Goal: Task Accomplishment & Management: Use online tool/utility

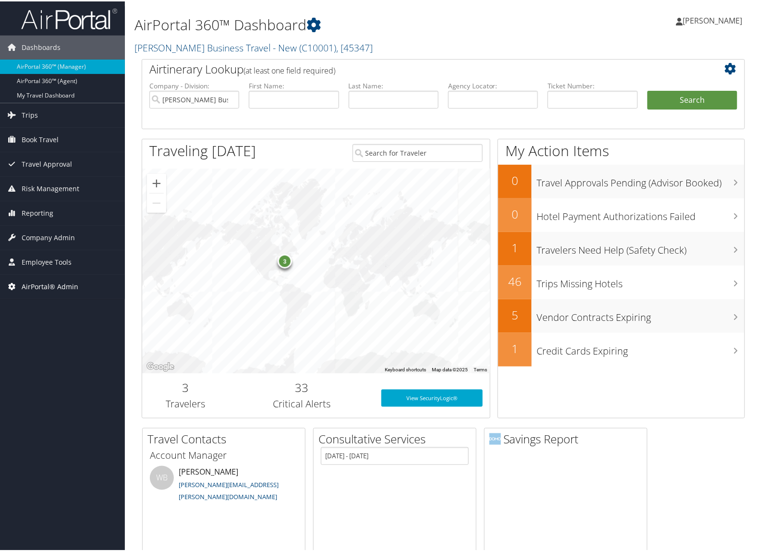
click at [51, 285] on span "AirPortal® Admin" at bounding box center [50, 285] width 57 height 24
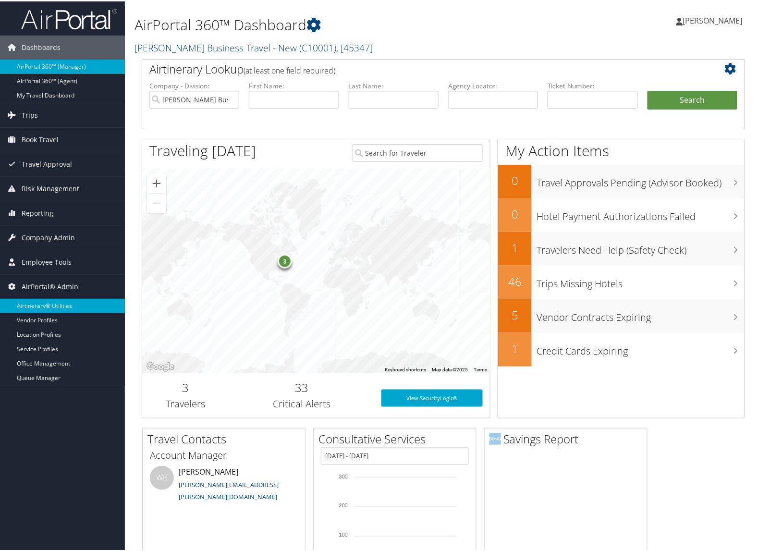
click at [47, 299] on link "Airtinerary® Utilities" at bounding box center [62, 304] width 125 height 14
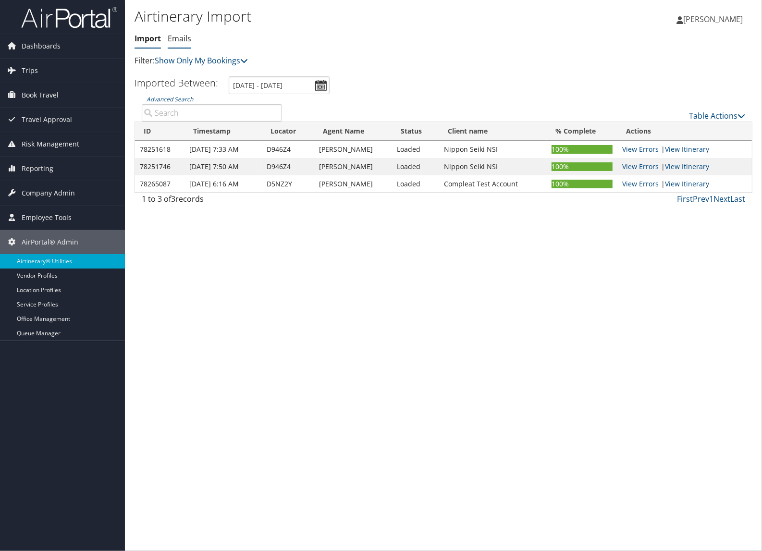
click at [183, 40] on link "Emails" at bounding box center [180, 38] width 24 height 11
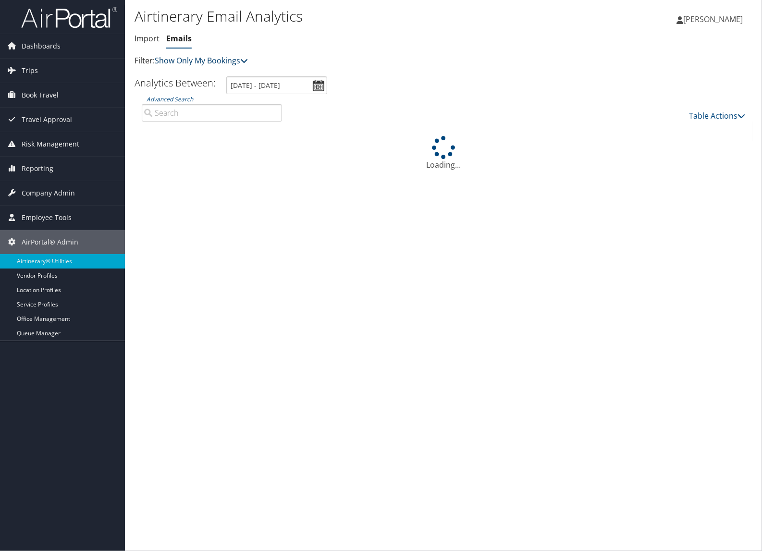
click at [171, 59] on link "Show Only My Bookings" at bounding box center [201, 60] width 93 height 11
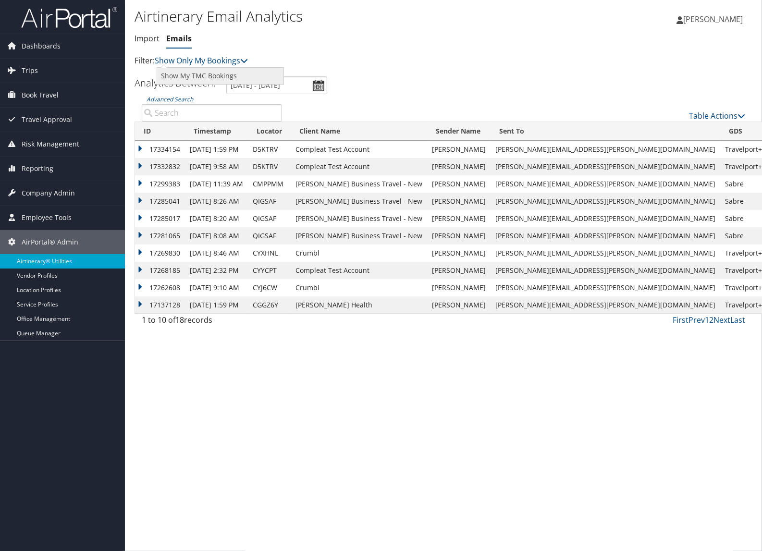
click at [173, 76] on link "Show My TMC Bookings" at bounding box center [220, 76] width 126 height 16
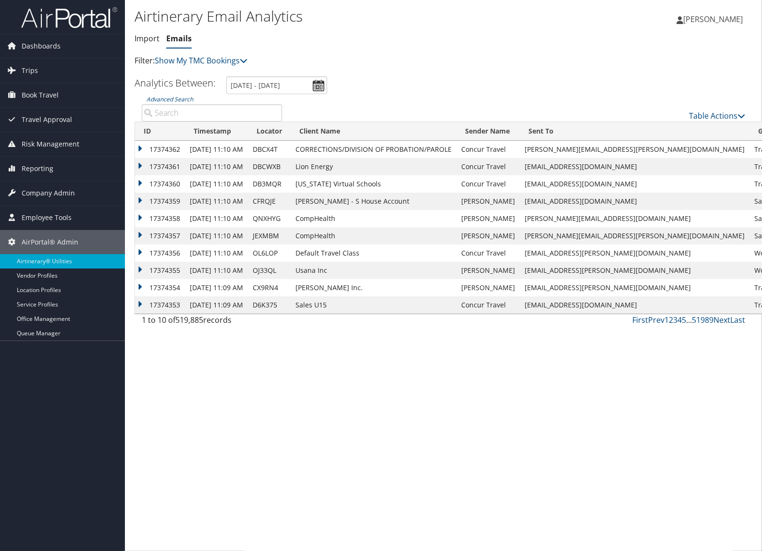
click at [178, 108] on input "Advanced Search" at bounding box center [212, 112] width 140 height 17
paste input "david.booth@united.com"
type input "david.booth@united.com"
click at [171, 109] on input "Advanced Search" at bounding box center [212, 112] width 140 height 17
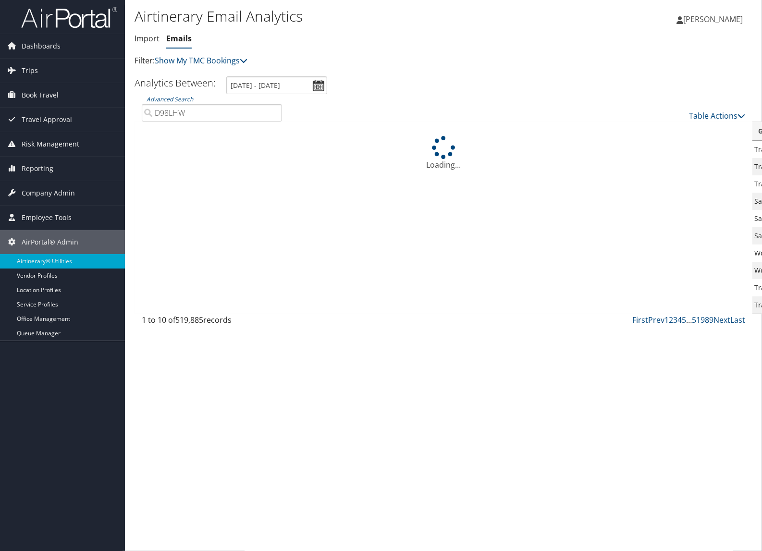
type input "D98LHW"
click at [320, 84] on input "3/5/2025 - 9/6/2025" at bounding box center [276, 85] width 101 height 18
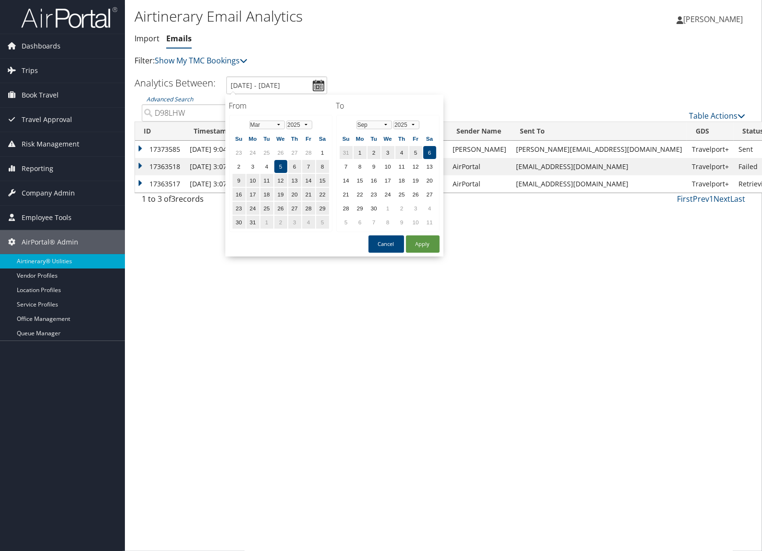
click at [463, 368] on div "Airtinerary Email Analytics Import Emails Import Emails Filter: Show My TMC Boo…" at bounding box center [443, 275] width 637 height 551
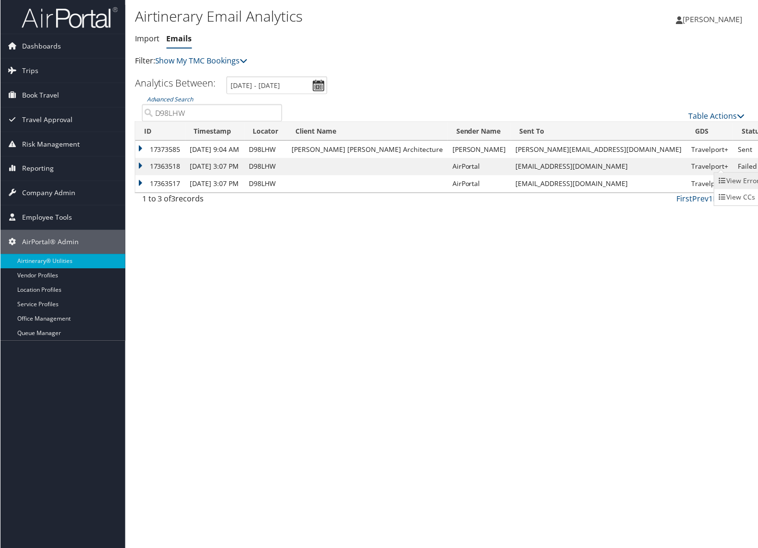
click at [726, 176] on link "View Errors" at bounding box center [741, 181] width 53 height 16
